Goal: Information Seeking & Learning: Learn about a topic

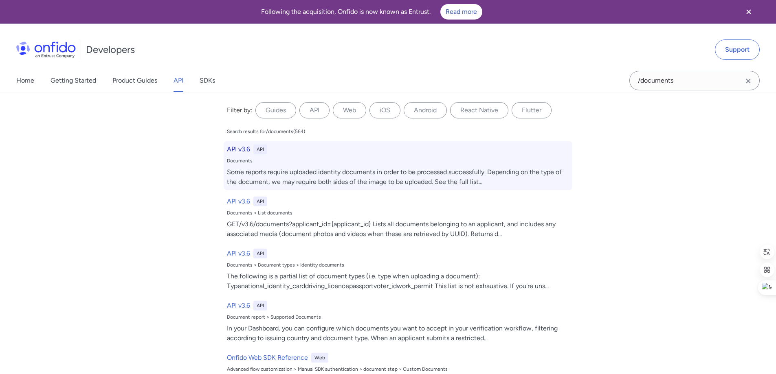
click at [239, 149] on h6 "API v3.6" at bounding box center [238, 150] width 23 height 10
select select "http"
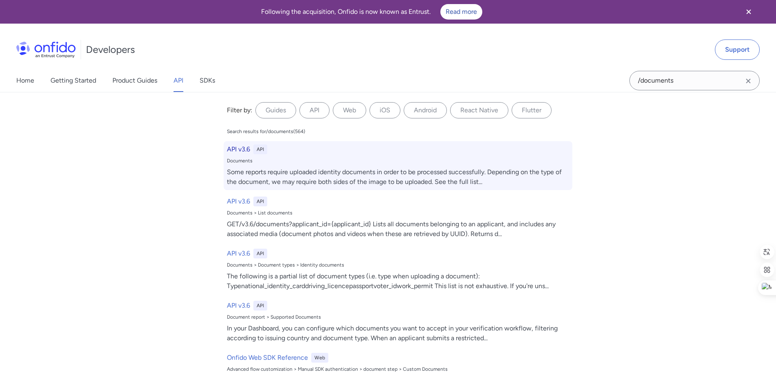
select select "http"
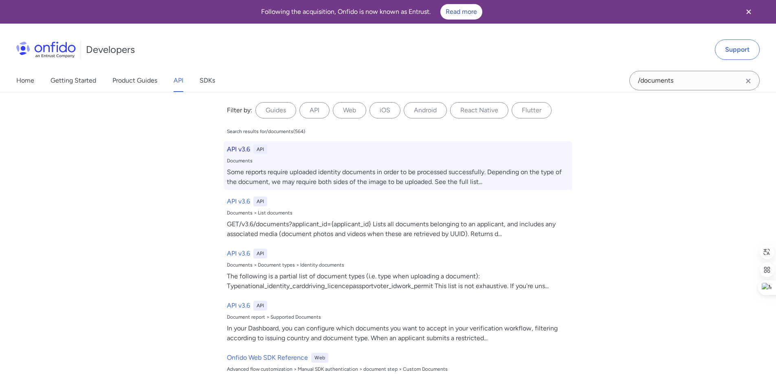
select select "http"
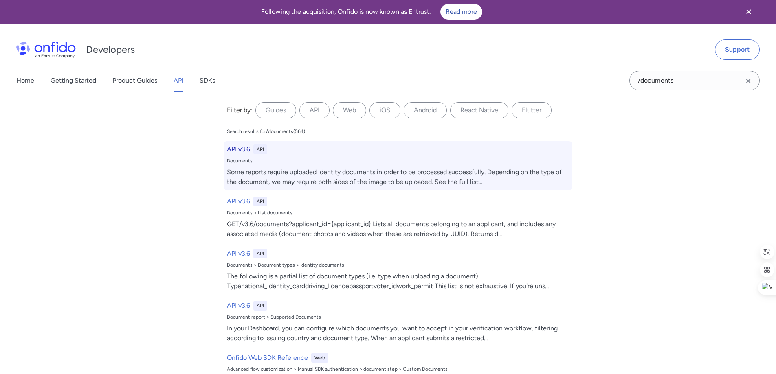
select select "http"
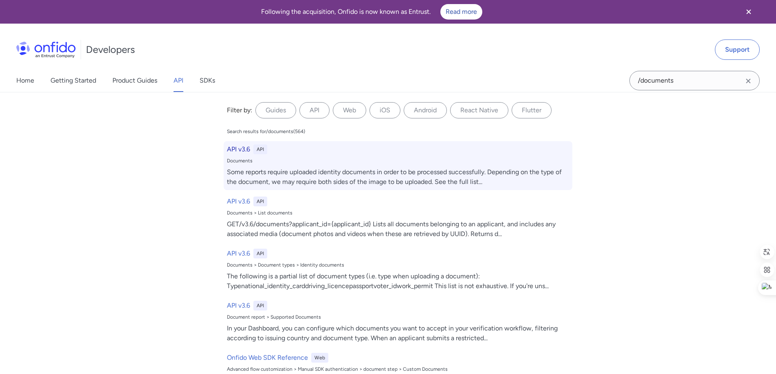
select select "http"
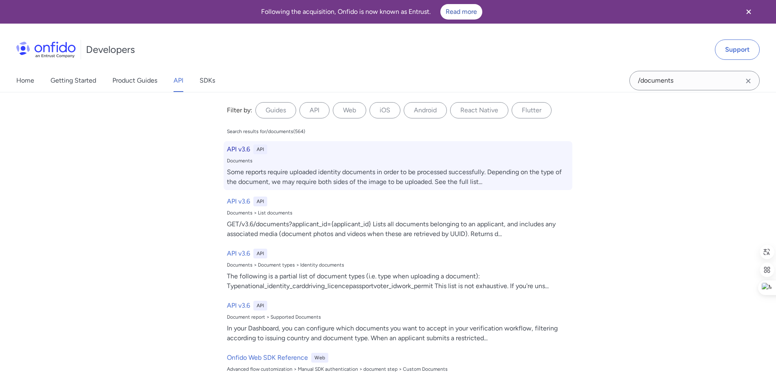
select select "http"
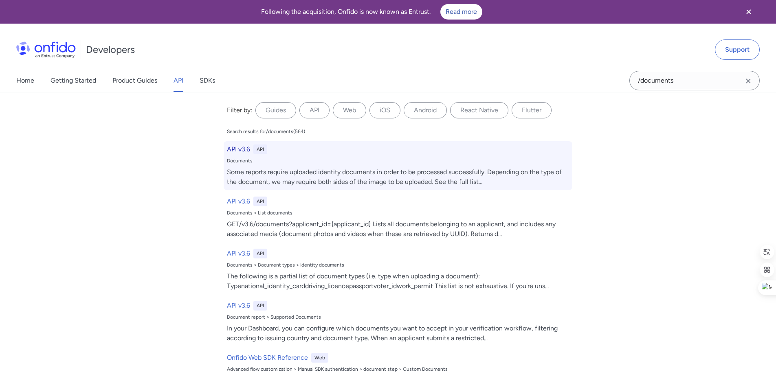
select select "http"
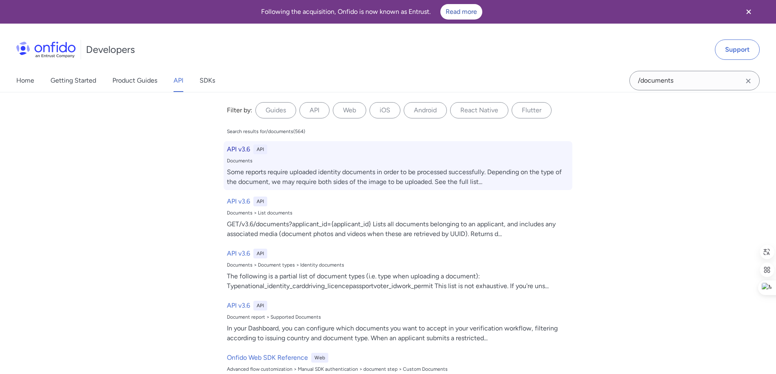
select select "http"
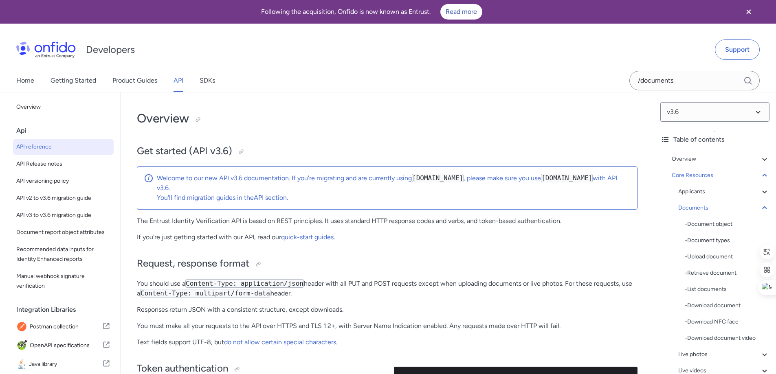
scroll to position [12693, 0]
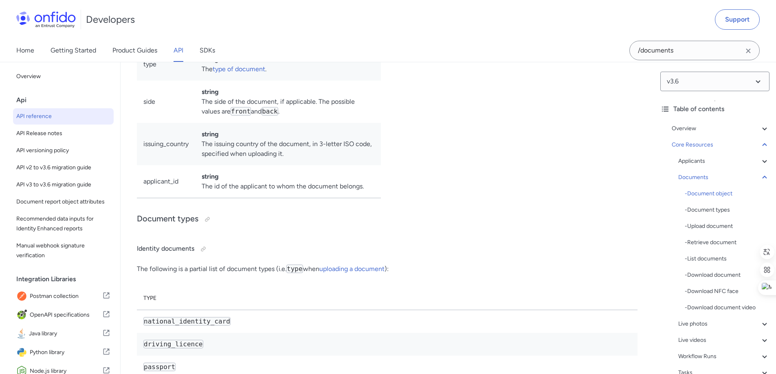
scroll to position [12937, 0]
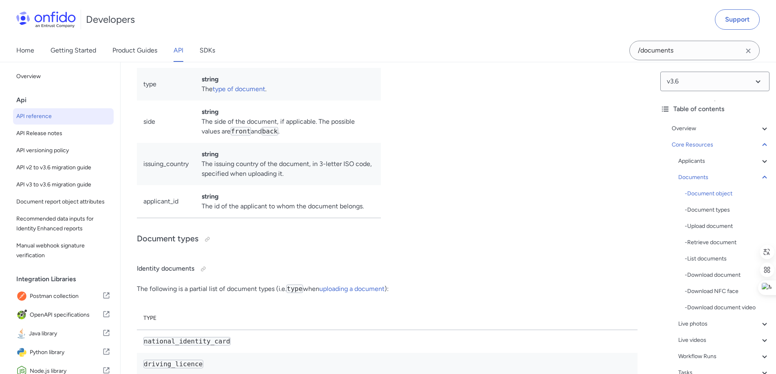
click at [235, 68] on td "integer The size of the file in bytes." at bounding box center [288, 51] width 186 height 33
drag, startPoint x: 199, startPoint y: 248, endPoint x: 260, endPoint y: 247, distance: 61.5
click at [259, 101] on td "string The type of document ." at bounding box center [288, 84] width 186 height 33
drag, startPoint x: 202, startPoint y: 279, endPoint x: 216, endPoint y: 276, distance: 14.1
click at [211, 143] on td "string The side of the document, if applicable. The possible values are front a…" at bounding box center [288, 122] width 186 height 42
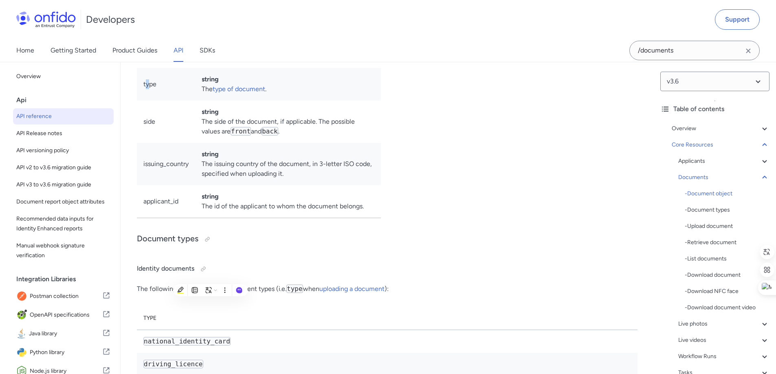
drag, startPoint x: 166, startPoint y: 243, endPoint x: 249, endPoint y: 236, distance: 83.8
click at [173, 101] on td "type" at bounding box center [166, 84] width 58 height 33
click at [517, 225] on div "Example document object 1 HTTP/1.1 201 Created 2 Content-Type : application/jso…" at bounding box center [516, 5] width 244 height 437
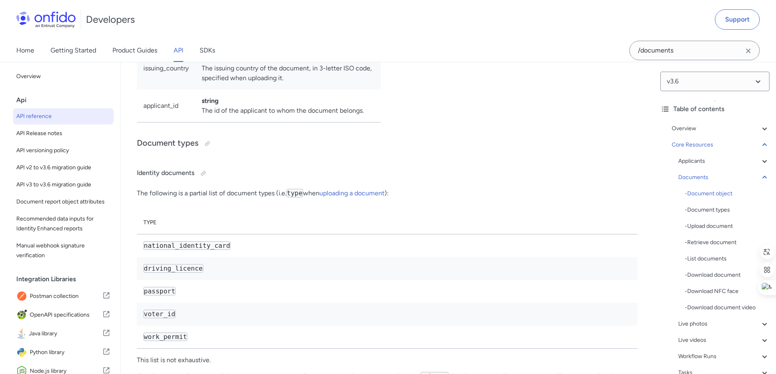
scroll to position [13019, 0]
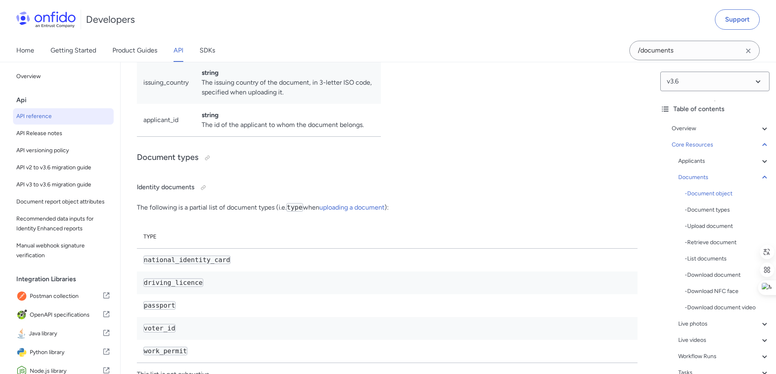
drag, startPoint x: 293, startPoint y: 162, endPoint x: 194, endPoint y: 151, distance: 100.0
click at [194, 19] on tr "type string The type of document ." at bounding box center [259, 3] width 244 height 33
click at [349, 19] on td "string The type of document ." at bounding box center [288, 3] width 186 height 33
click at [208, 19] on td "string The type of document ." at bounding box center [288, 3] width 186 height 33
click at [351, 19] on td "string The type of document ." at bounding box center [288, 3] width 186 height 33
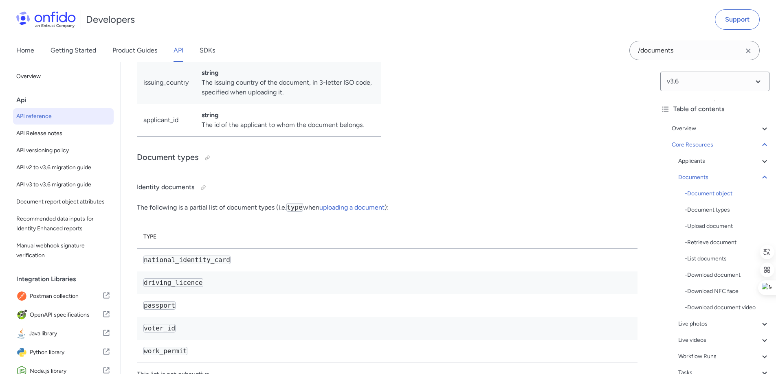
click at [328, 27] on div "Developers Support" at bounding box center [388, 19] width 776 height 39
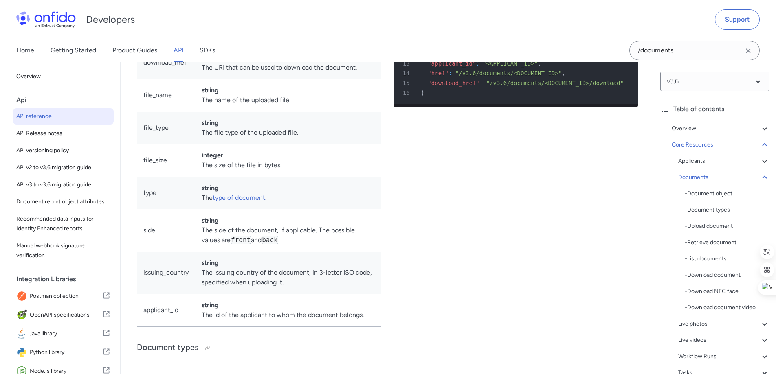
scroll to position [12856, 0]
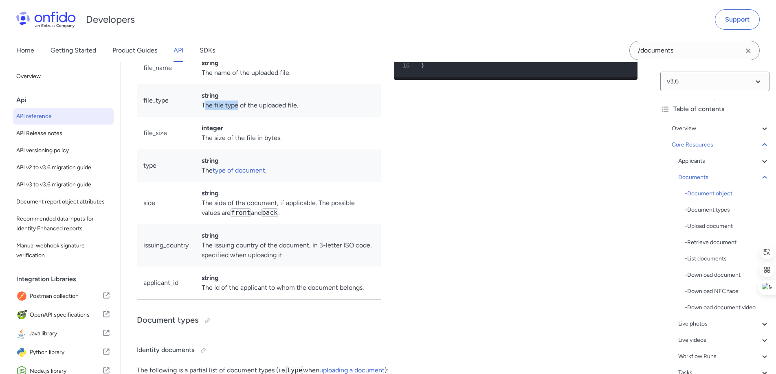
drag, startPoint x: 200, startPoint y: 261, endPoint x: 298, endPoint y: 261, distance: 97.7
click at [265, 117] on td "string The file type of the uploaded file." at bounding box center [288, 100] width 186 height 33
click at [306, 117] on td "string The file type of the uploaded file." at bounding box center [288, 100] width 186 height 33
drag, startPoint x: 309, startPoint y: 261, endPoint x: 203, endPoint y: 261, distance: 105.9
click at [203, 117] on td "string The file type of the uploaded file." at bounding box center [288, 100] width 186 height 33
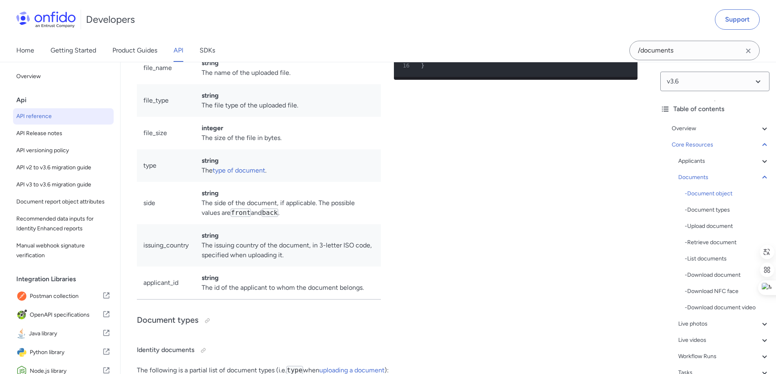
click at [317, 117] on td "string The file type of the uploaded file." at bounding box center [288, 100] width 186 height 33
drag, startPoint x: 295, startPoint y: 228, endPoint x: 209, endPoint y: 231, distance: 86.0
click at [202, 84] on td "string The name of the uploaded file." at bounding box center [288, 68] width 186 height 33
click at [304, 84] on td "string The name of the uploaded file." at bounding box center [288, 68] width 186 height 33
drag, startPoint x: 267, startPoint y: 200, endPoint x: 262, endPoint y: 200, distance: 5.3
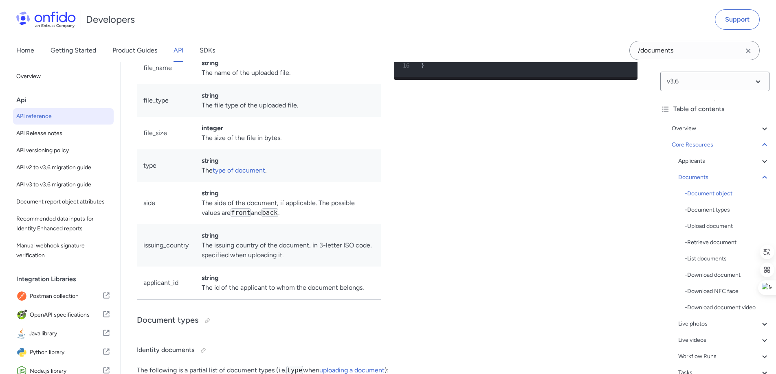
click at [265, 52] on td "string The URI that can be used to download the document." at bounding box center [288, 35] width 186 height 33
drag, startPoint x: 230, startPoint y: 167, endPoint x: 237, endPoint y: 164, distance: 7.5
click at [236, 19] on td "string The URI of this resource." at bounding box center [288, 3] width 186 height 33
drag, startPoint x: 226, startPoint y: 137, endPoint x: 289, endPoint y: 128, distance: 63.3
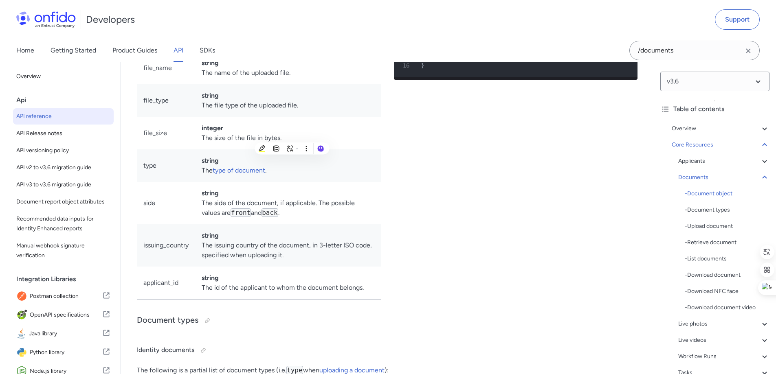
drag, startPoint x: 254, startPoint y: 100, endPoint x: 304, endPoint y: 106, distance: 49.7
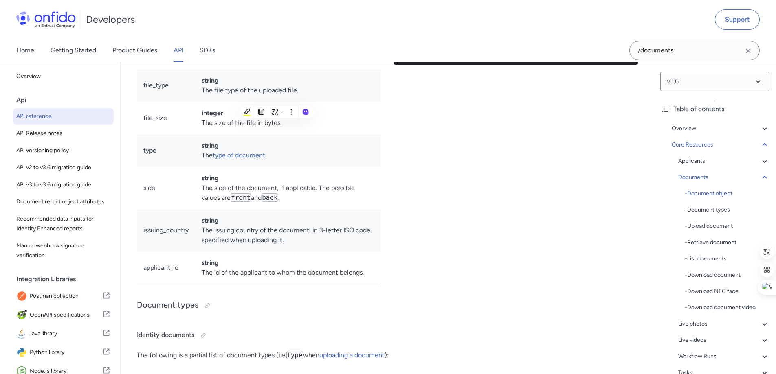
scroll to position [12896, 0]
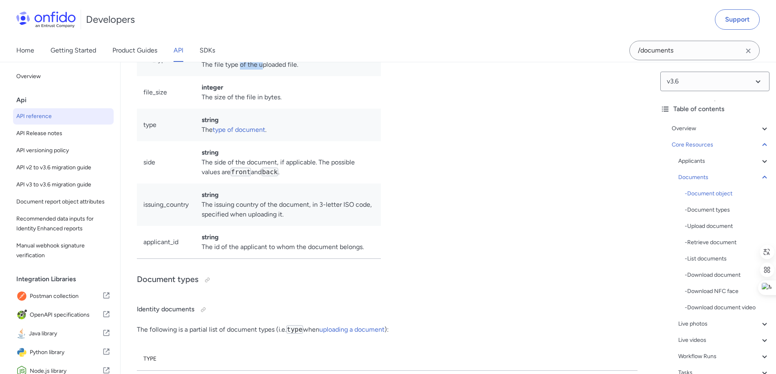
drag, startPoint x: 246, startPoint y: 224, endPoint x: 271, endPoint y: 225, distance: 25.2
click at [270, 76] on td "string The file type of the uploaded file." at bounding box center [288, 60] width 186 height 33
drag, startPoint x: 236, startPoint y: 184, endPoint x: 268, endPoint y: 194, distance: 33.7
click at [267, 44] on td "string The name of the uploaded file." at bounding box center [288, 27] width 186 height 33
click at [253, 76] on td "string The file type of the uploaded file." at bounding box center [288, 60] width 186 height 33
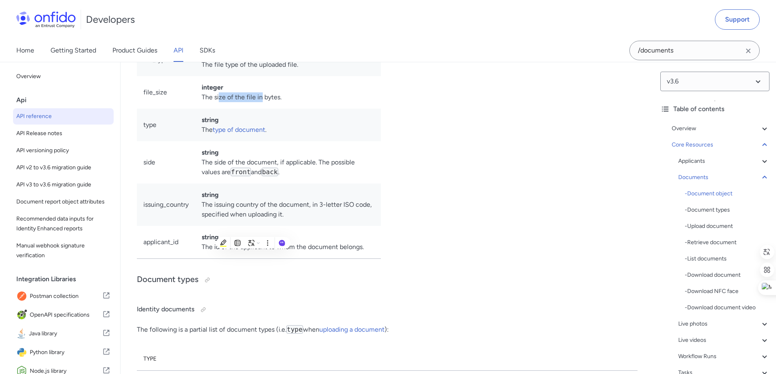
drag, startPoint x: 216, startPoint y: 256, endPoint x: 263, endPoint y: 263, distance: 47.8
click at [263, 109] on td "integer The size of the file in bytes." at bounding box center [288, 92] width 186 height 33
drag, startPoint x: 203, startPoint y: 289, endPoint x: 333, endPoint y: 294, distance: 130.0
click at [292, 141] on td "string The type of document ." at bounding box center [288, 125] width 186 height 33
click at [346, 141] on td "string The type of document ." at bounding box center [288, 125] width 186 height 33
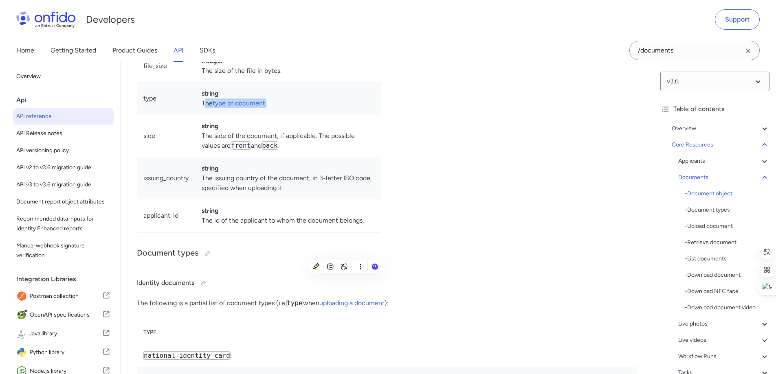
scroll to position [12937, 0]
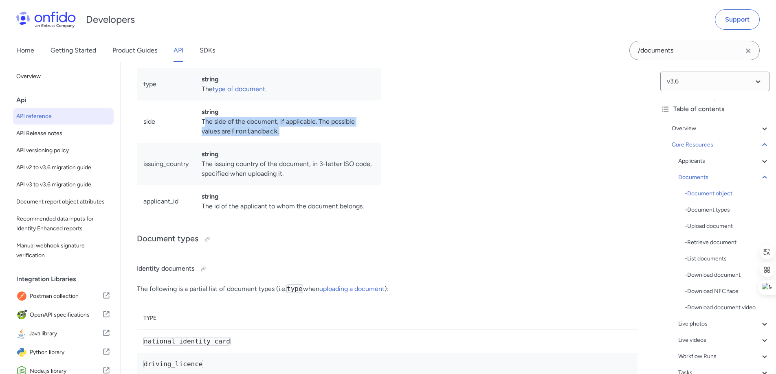
drag, startPoint x: 200, startPoint y: 278, endPoint x: 303, endPoint y: 295, distance: 104.8
click at [301, 143] on td "string The side of the document, if applicable. The possible values are front a…" at bounding box center [288, 122] width 186 height 42
click at [321, 143] on td "string The side of the document, if applicable. The possible values are front a…" at bounding box center [288, 122] width 186 height 42
drag, startPoint x: 247, startPoint y: 289, endPoint x: 197, endPoint y: 284, distance: 49.5
click at [199, 143] on td "string The side of the document, if applicable. The possible values are front a…" at bounding box center [288, 122] width 186 height 42
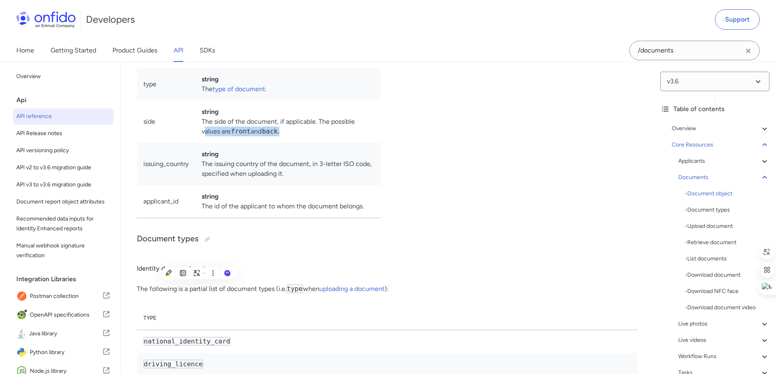
click at [195, 143] on td "string The side of the document, if applicable. The possible values are front a…" at bounding box center [288, 122] width 186 height 42
drag, startPoint x: 204, startPoint y: 284, endPoint x: 332, endPoint y: 296, distance: 128.4
click at [294, 143] on td "string The side of the document, if applicable. The possible values are front a…" at bounding box center [288, 122] width 186 height 42
click at [352, 143] on td "string The side of the document, if applicable. The possible values are front a…" at bounding box center [288, 122] width 186 height 42
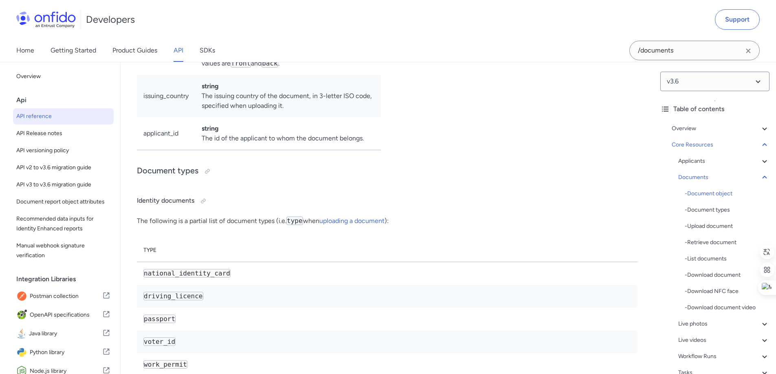
scroll to position [13019, 0]
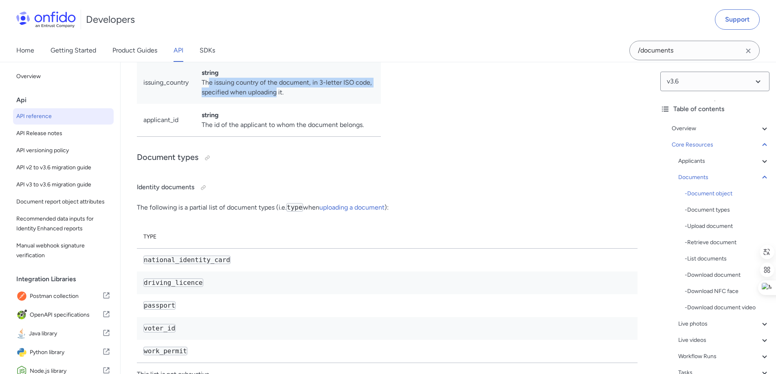
drag, startPoint x: 214, startPoint y: 245, endPoint x: 327, endPoint y: 257, distance: 113.4
click at [287, 104] on td "string The issuing country of the document, in 3-letter ISO code, specified whe…" at bounding box center [288, 82] width 186 height 42
click at [378, 104] on td "string The issuing country of the document, in 3-letter ISO code, specified whe…" at bounding box center [288, 82] width 186 height 42
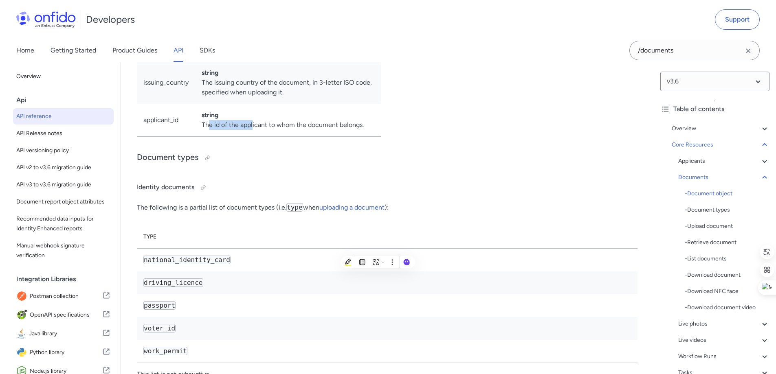
click at [253, 137] on td "string The id of the applicant to whom the document belongs." at bounding box center [288, 120] width 186 height 33
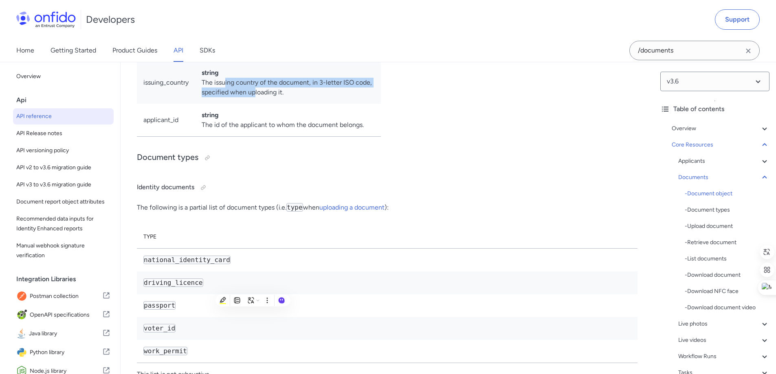
drag, startPoint x: 222, startPoint y: 243, endPoint x: 312, endPoint y: 247, distance: 90.1
click at [298, 104] on td "string The issuing country of the document, in 3-letter ISO code, specified whe…" at bounding box center [288, 82] width 186 height 42
click at [318, 104] on td "string The issuing country of the document, in 3-letter ISO code, specified whe…" at bounding box center [288, 82] width 186 height 42
click at [297, 104] on td "string The issuing country of the document, in 3-letter ISO code, specified whe…" at bounding box center [288, 82] width 186 height 42
drag, startPoint x: 294, startPoint y: 249, endPoint x: 246, endPoint y: 248, distance: 48.5
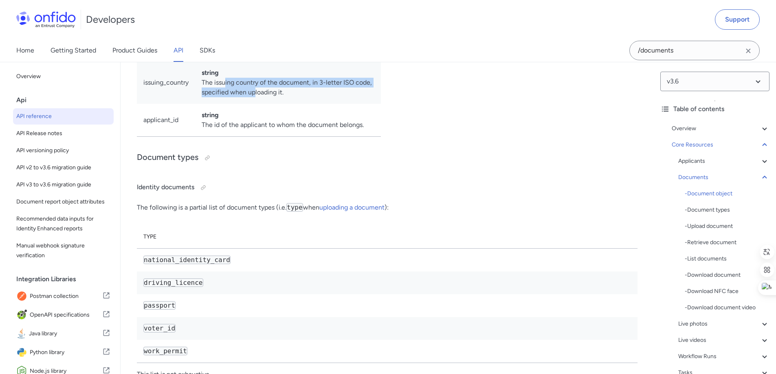
click at [212, 104] on td "string The issuing country of the document, in 3-letter ISO code, specified whe…" at bounding box center [288, 82] width 186 height 42
click at [317, 104] on td "string The issuing country of the document, in 3-letter ISO code, specified whe…" at bounding box center [288, 82] width 186 height 42
drag, startPoint x: 202, startPoint y: 241, endPoint x: 283, endPoint y: 249, distance: 81.0
click at [283, 104] on td "string The issuing country of the document, in 3-letter ISO code, specified whe…" at bounding box center [288, 82] width 186 height 42
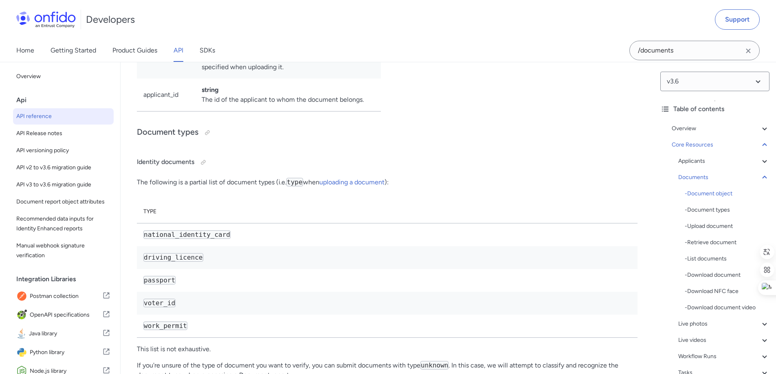
scroll to position [13059, 0]
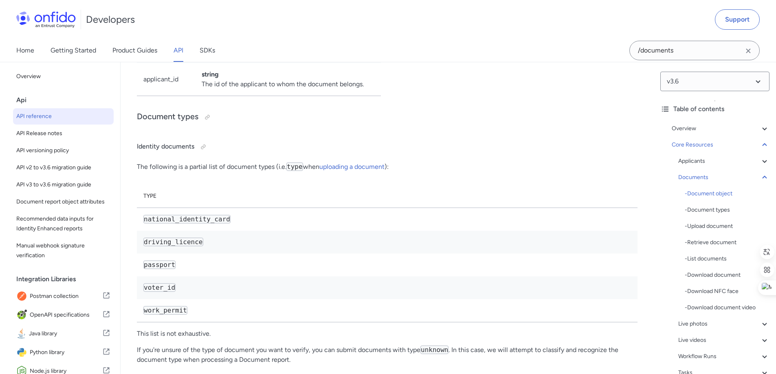
drag, startPoint x: 138, startPoint y: 187, endPoint x: 379, endPoint y: 240, distance: 246.5
copy table "Attribute Description id string The unique identifier of the document. created_…"
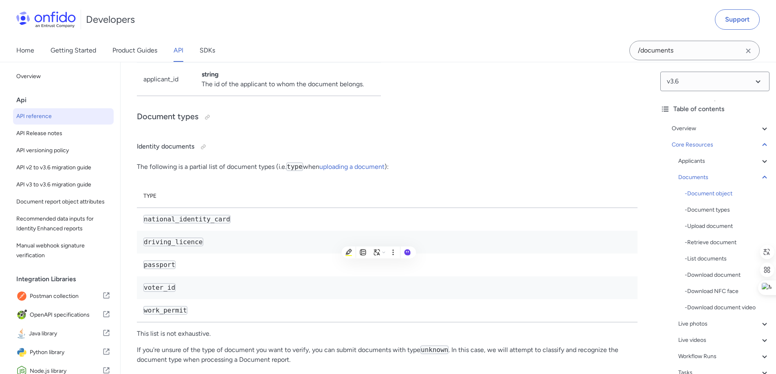
click at [302, 21] on td "string The side of the document, if applicable. The possible values are front a…" at bounding box center [288, -1] width 186 height 42
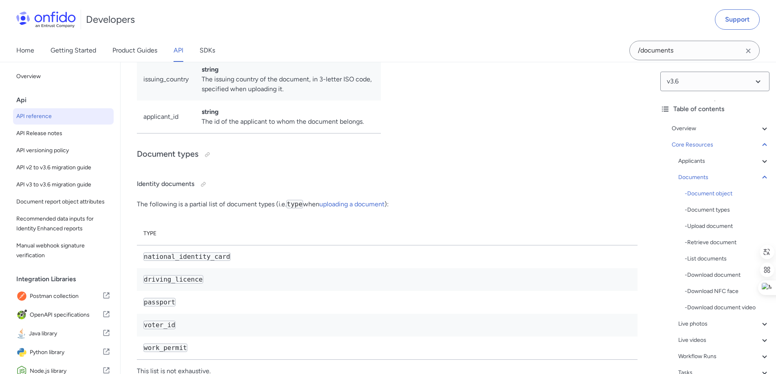
scroll to position [12978, 0]
